Goal: Transaction & Acquisition: Purchase product/service

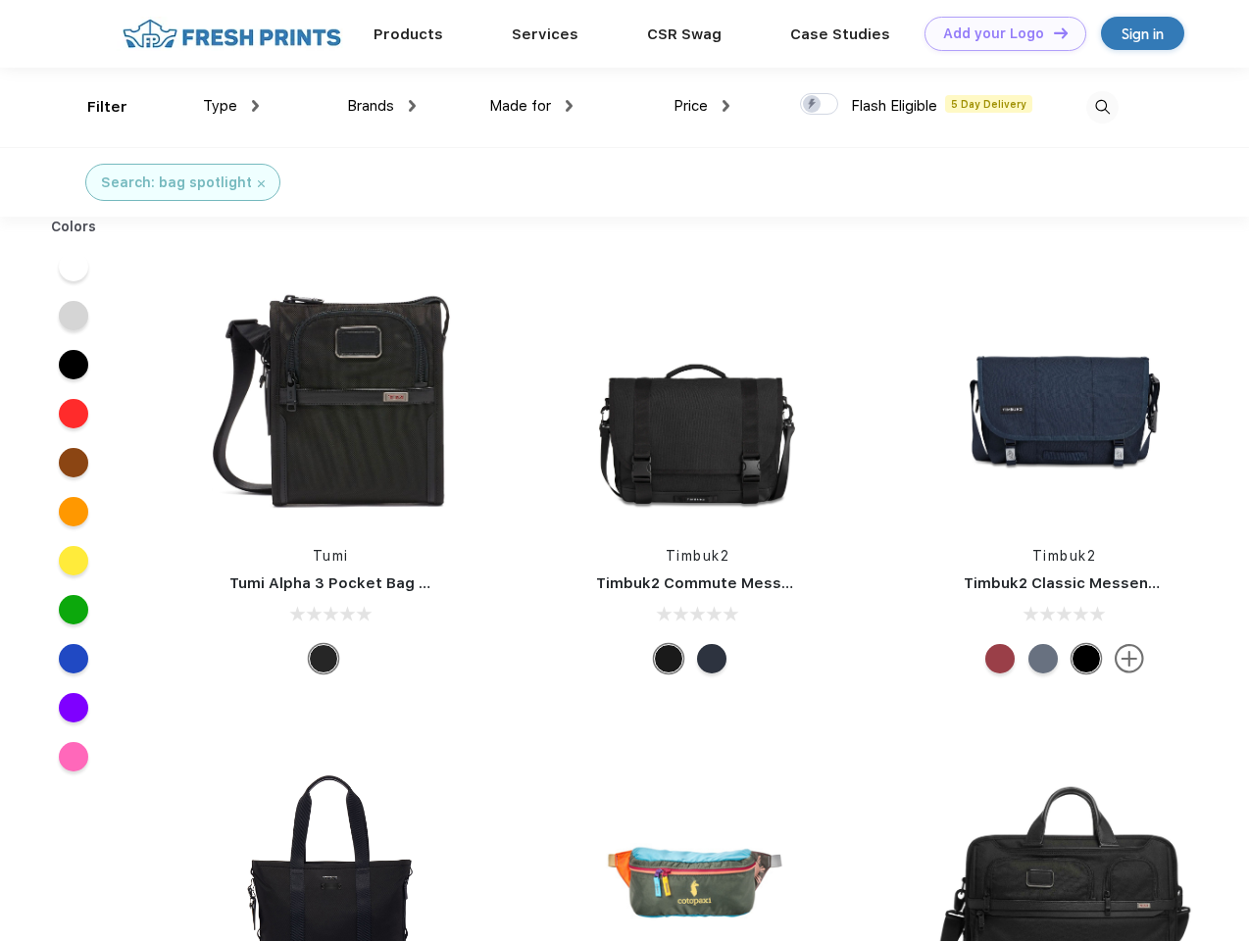
click at [998, 33] on link "Add your Logo Design Tool" at bounding box center [1006, 34] width 162 height 34
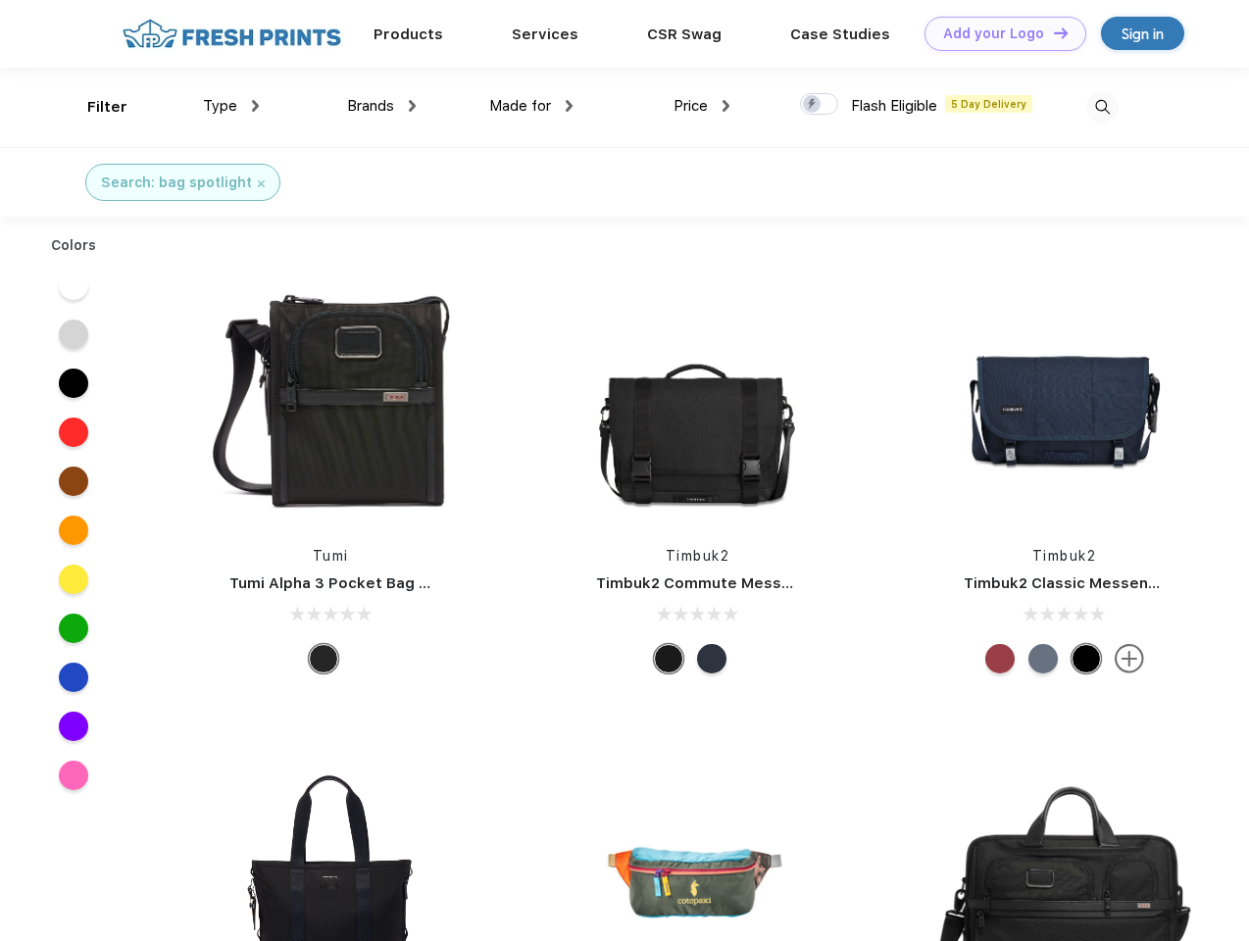
click at [0, 0] on div "Design Tool" at bounding box center [0, 0] width 0 height 0
click at [1052, 32] on link "Add your Logo Design Tool" at bounding box center [1006, 34] width 162 height 34
click at [94, 107] on div "Filter" at bounding box center [107, 107] width 40 height 23
click at [231, 106] on span "Type" at bounding box center [220, 106] width 34 height 18
click at [381, 106] on span "Brands" at bounding box center [370, 106] width 47 height 18
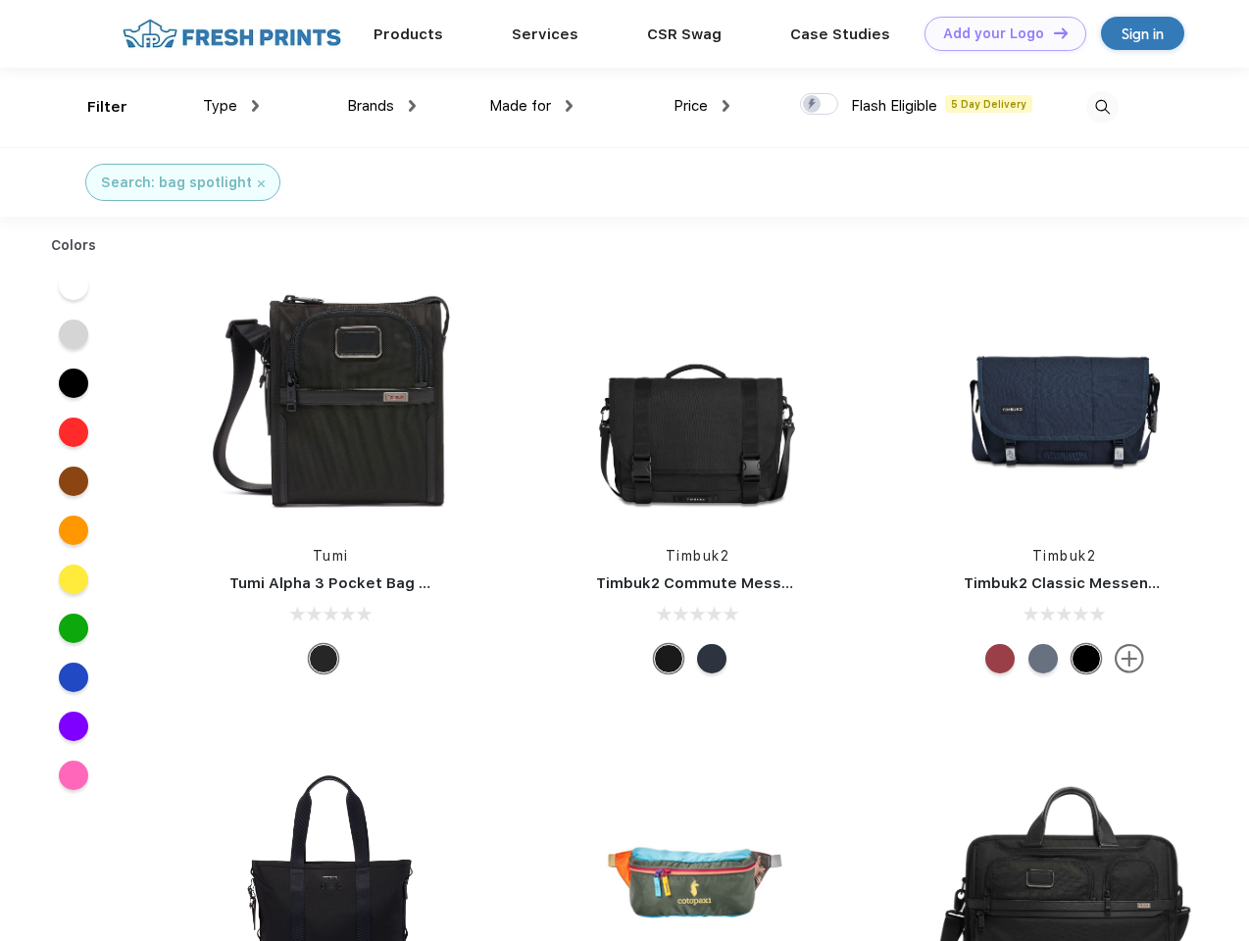
click at [531, 106] on span "Made for" at bounding box center [520, 106] width 62 height 18
click at [702, 106] on span "Price" at bounding box center [691, 106] width 34 height 18
click at [820, 105] on div at bounding box center [819, 104] width 38 height 22
click at [813, 105] on input "checkbox" at bounding box center [806, 98] width 13 height 13
click at [1102, 107] on img at bounding box center [1102, 107] width 32 height 32
